Goal: Task Accomplishment & Management: Use online tool/utility

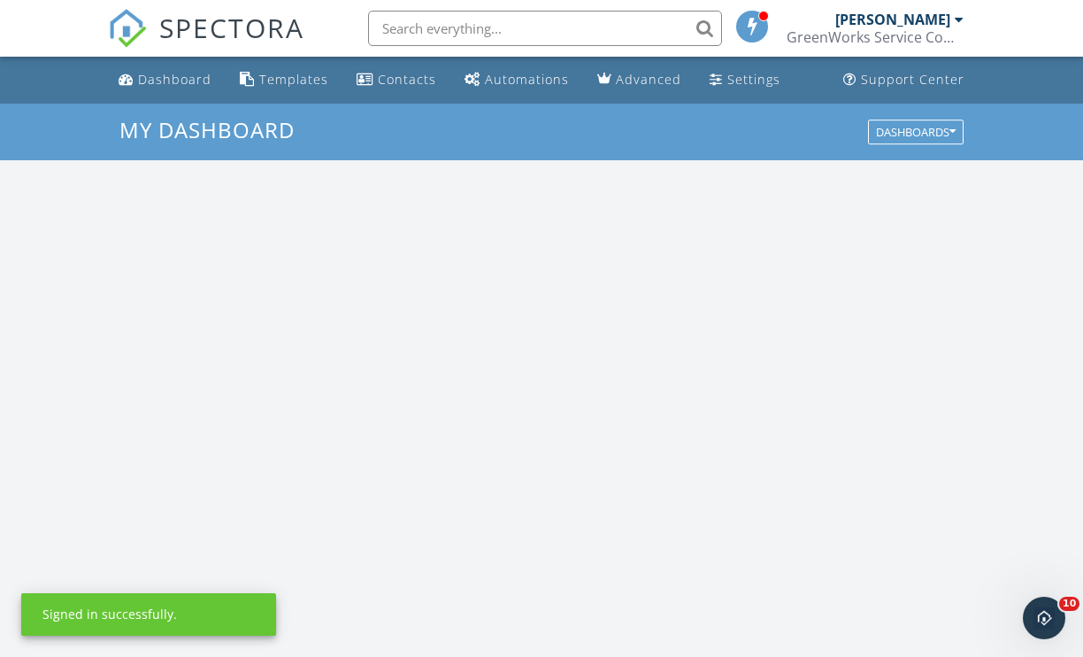
scroll to position [1638, 1111]
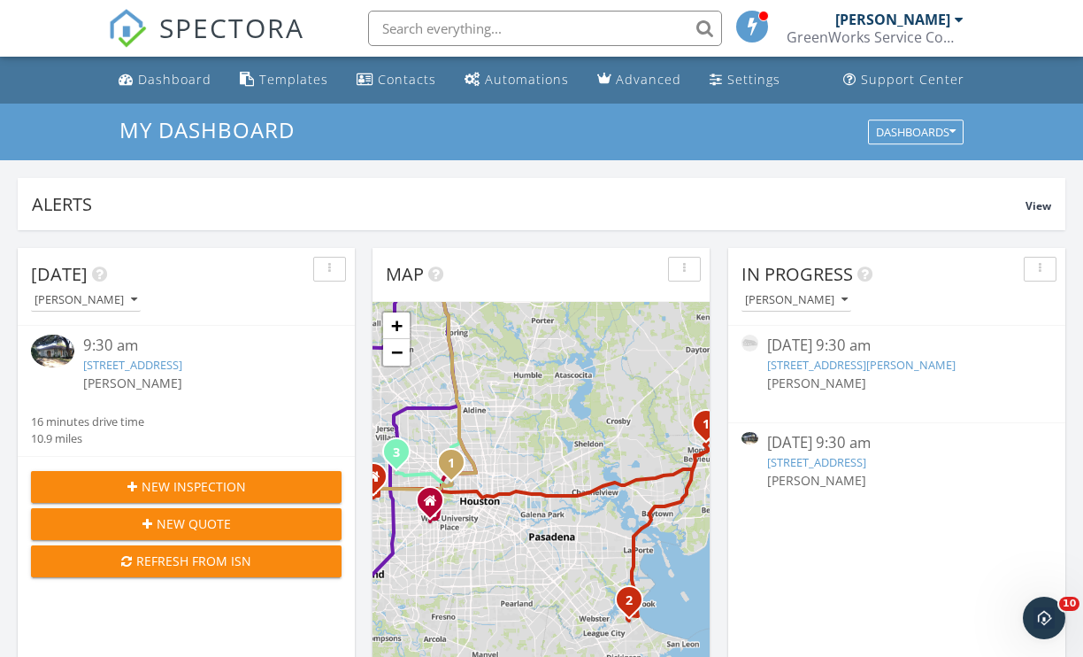
click at [182, 366] on link "9219 Windy Crest Dr, Dallas, TX 75243" at bounding box center [132, 365] width 99 height 16
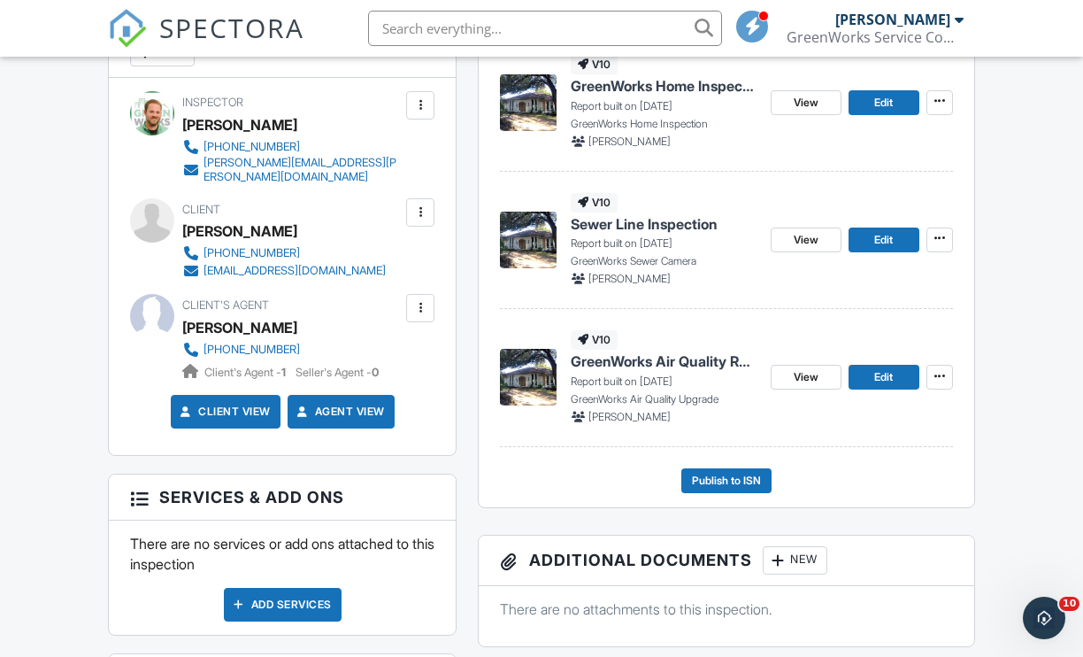
scroll to position [531, 0]
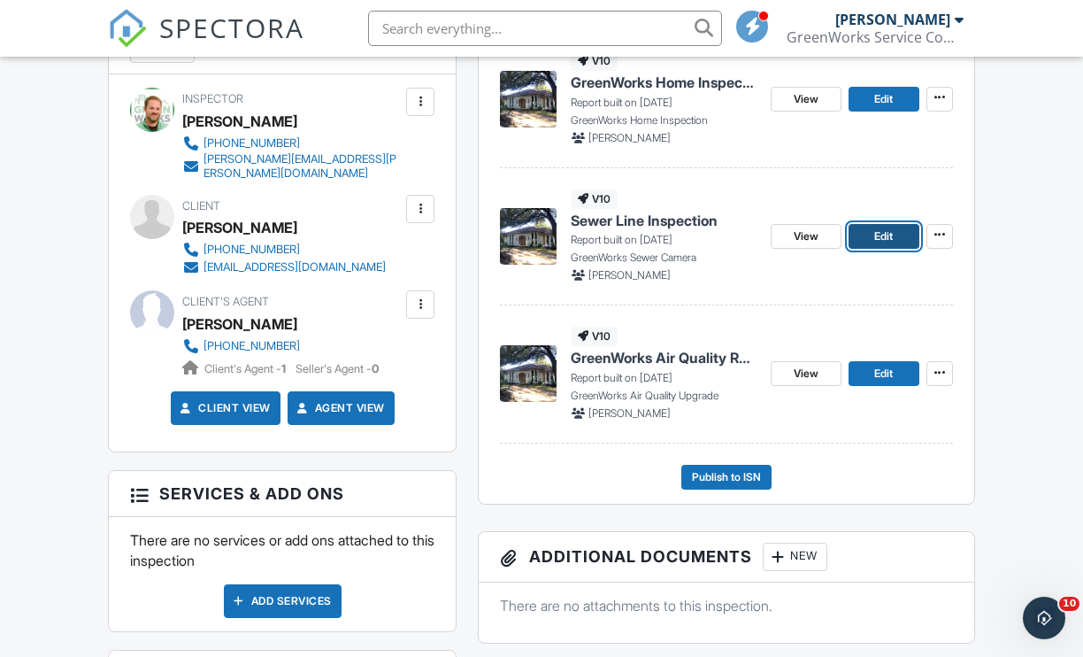
click at [892, 242] on span "Edit" at bounding box center [884, 236] width 19 height 18
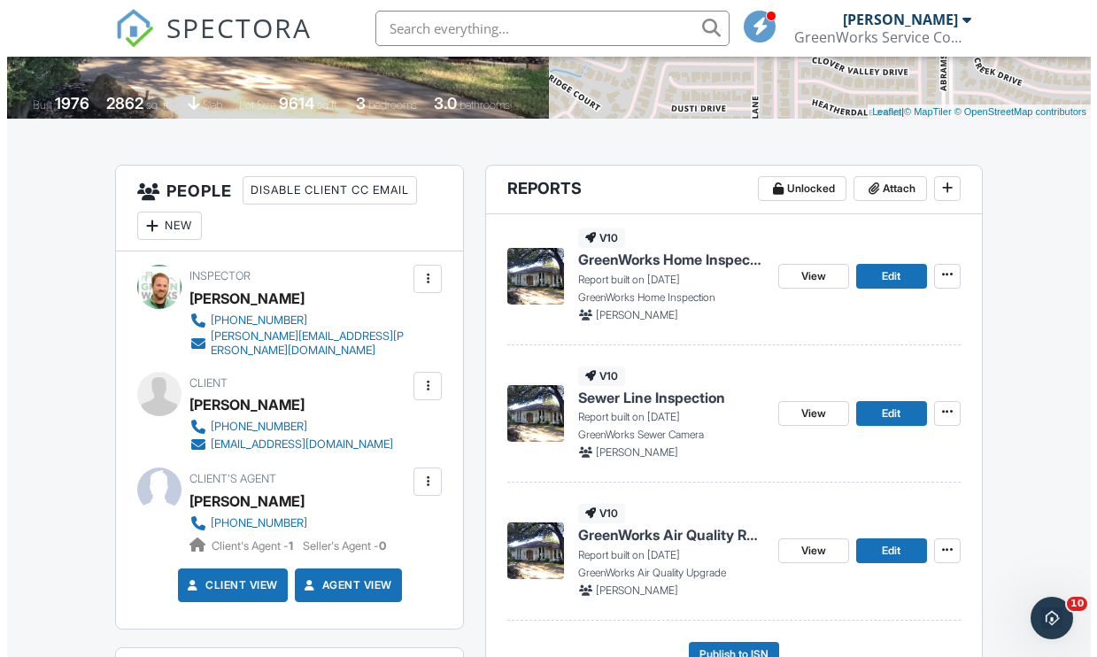
scroll to position [531, 0]
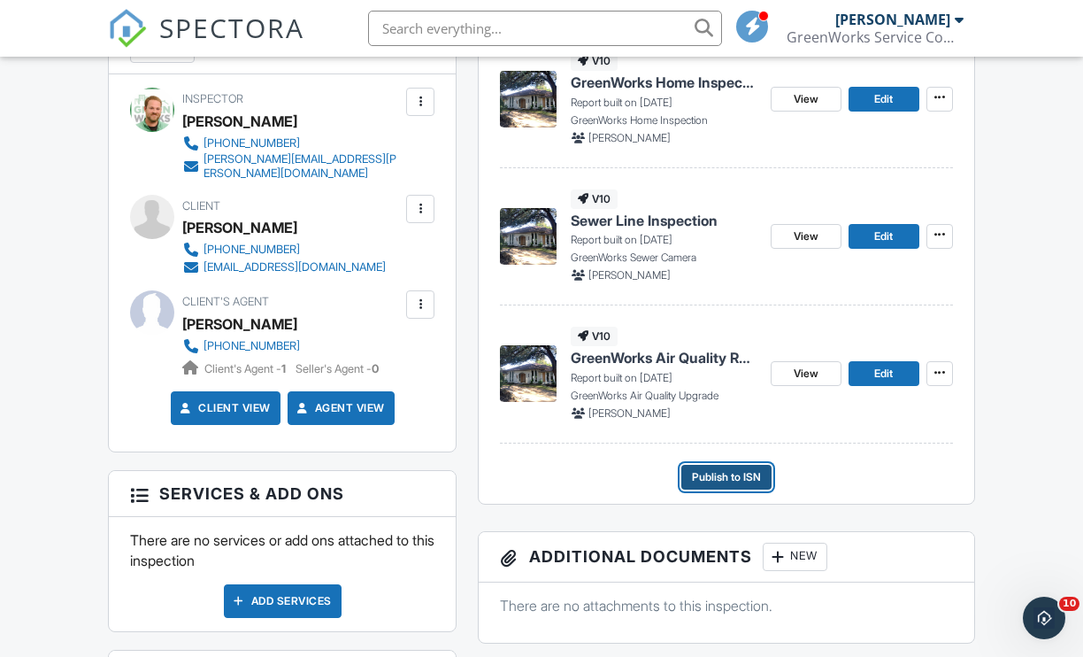
click at [727, 474] on span "Publish to ISN" at bounding box center [726, 477] width 69 height 18
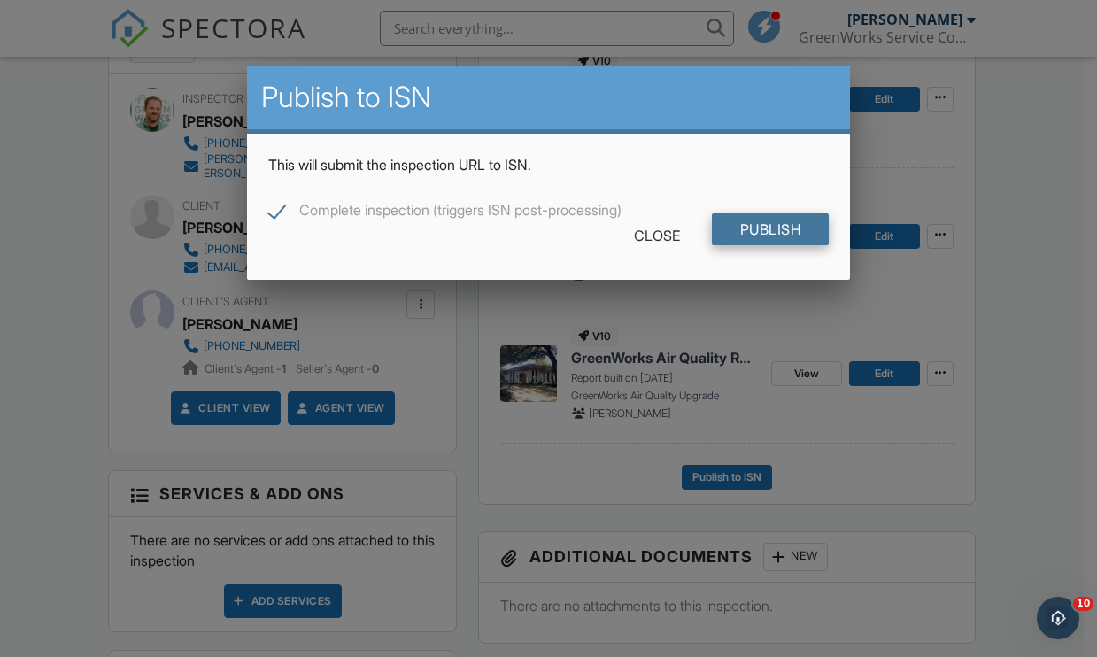
click at [767, 228] on input "Publish" at bounding box center [771, 229] width 118 height 32
